Goal: Information Seeking & Learning: Learn about a topic

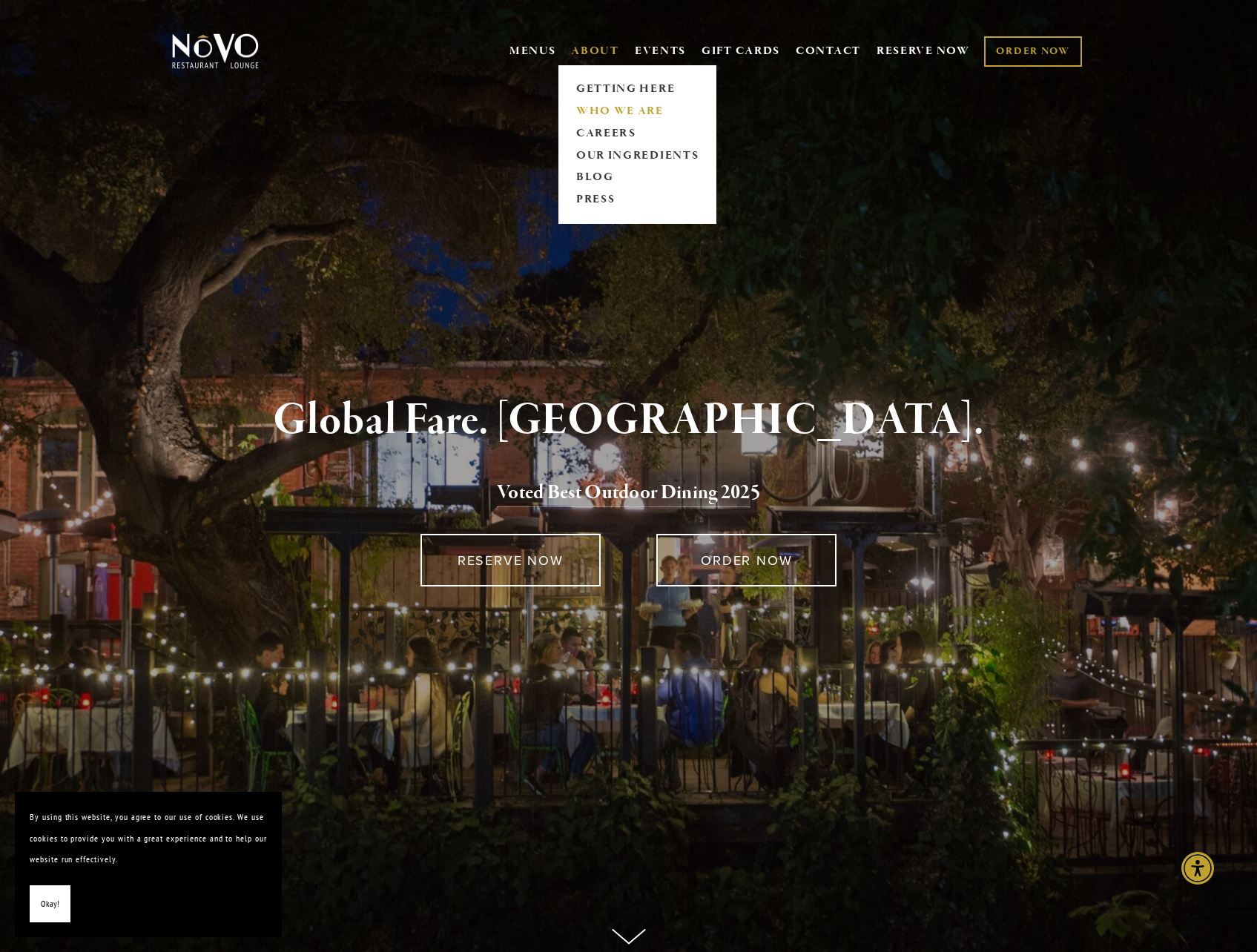
click at [595, 113] on link "WHO WE ARE" at bounding box center [637, 112] width 132 height 22
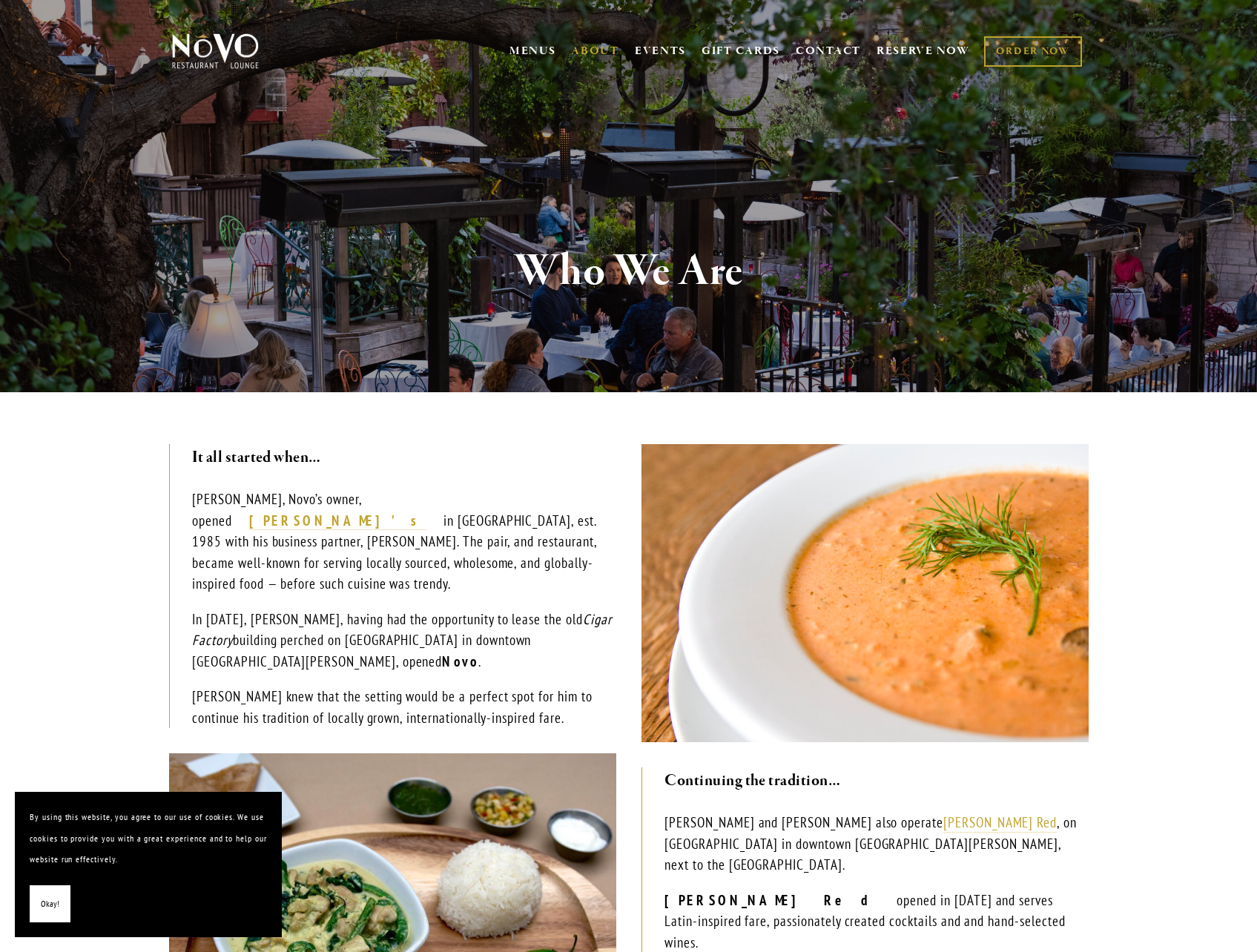
click at [310, 549] on p "Robin Covey, Novo’s owner, opened Robin’s in Cambria, est. 1985 with his busine…" at bounding box center [404, 542] width 423 height 106
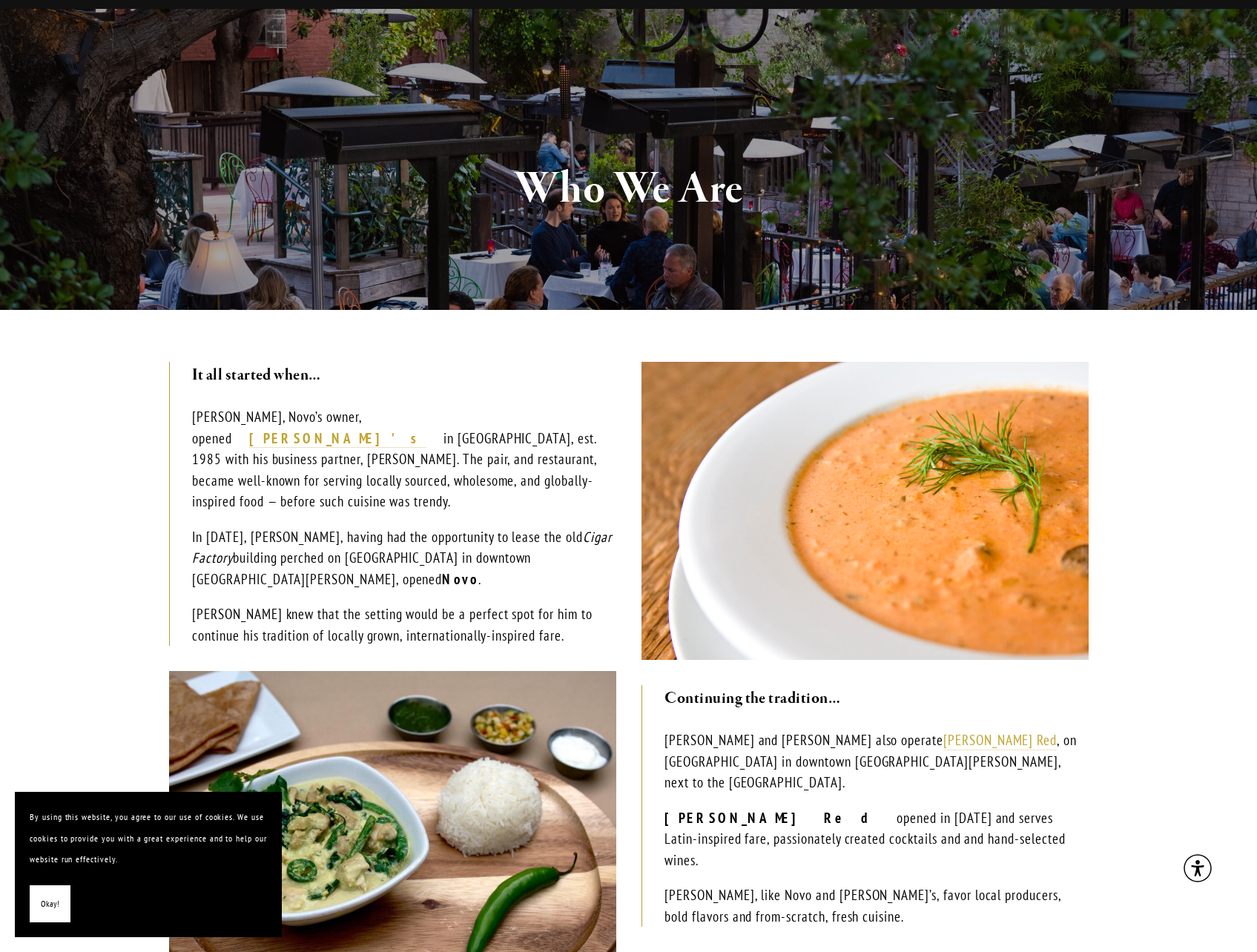
scroll to position [148, 0]
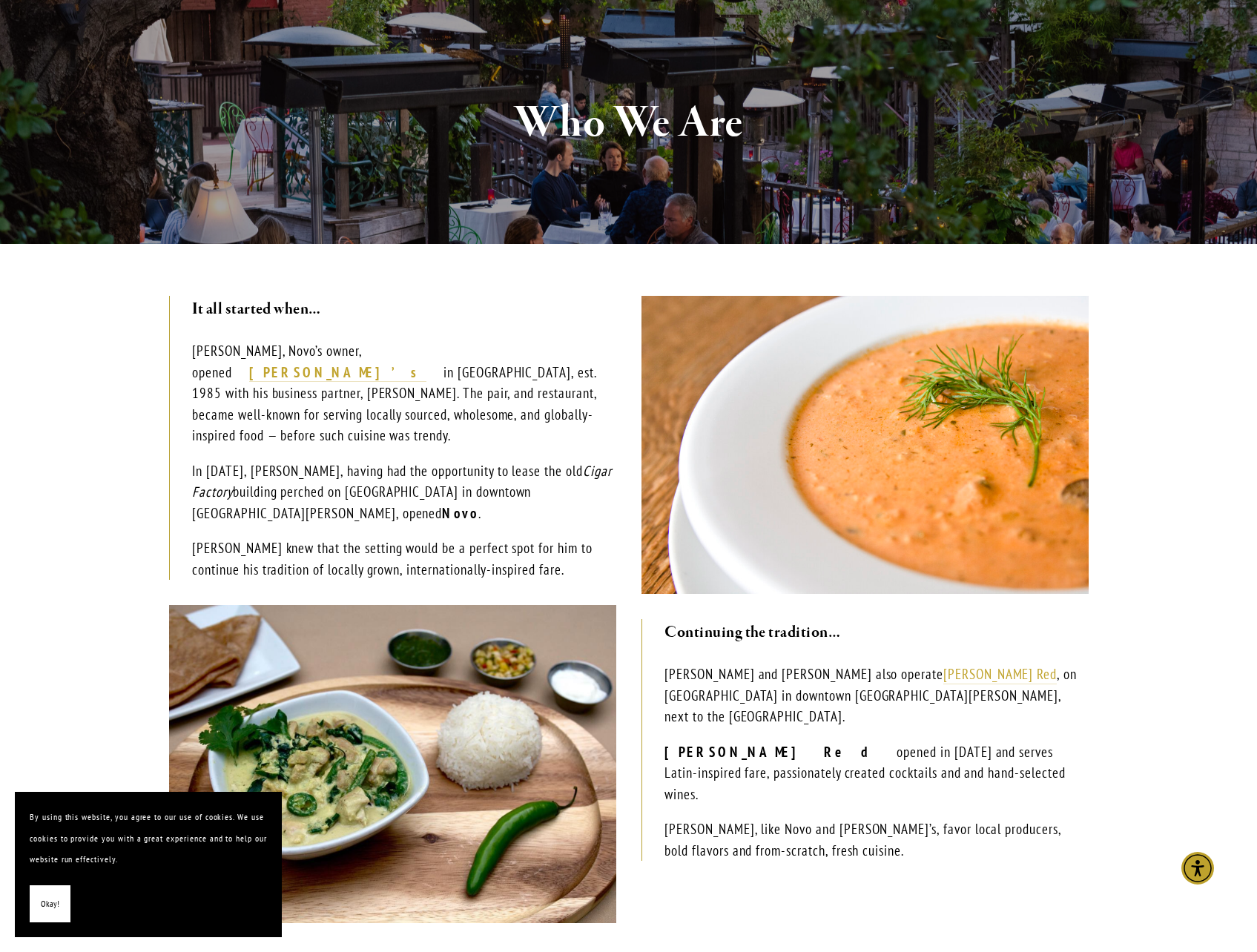
click at [316, 537] on p "Robin knew that the setting would be a perfect spot for him to continue his tra…" at bounding box center [404, 558] width 423 height 42
click at [317, 537] on p "Robin knew that the setting would be a perfect spot for him to continue his tra…" at bounding box center [404, 558] width 423 height 42
